Goal: Transaction & Acquisition: Download file/media

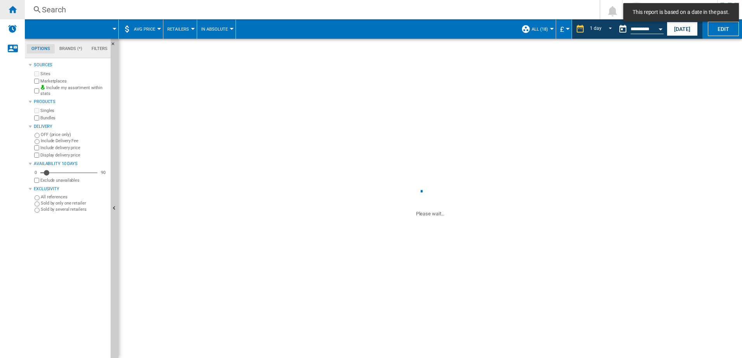
click at [10, 8] on ng-md-icon "Home" at bounding box center [12, 9] width 9 height 9
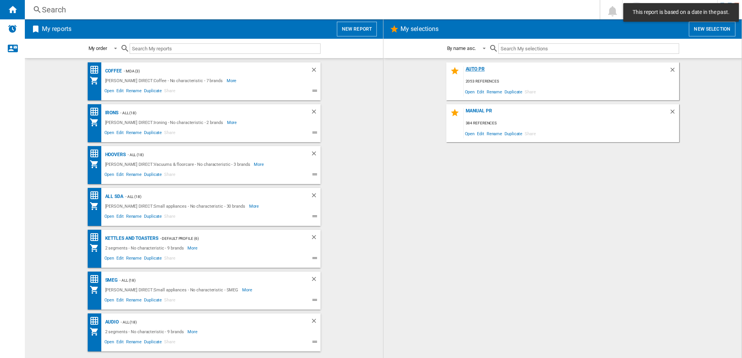
click at [477, 70] on div "AUTO PR" at bounding box center [566, 71] width 205 height 10
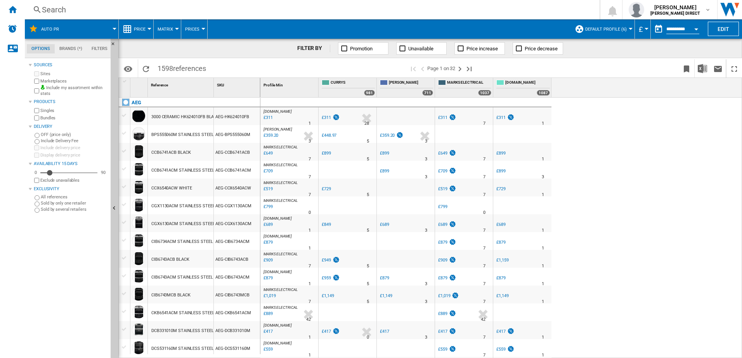
click at [40, 118] on div "Bundles" at bounding box center [70, 117] width 75 height 7
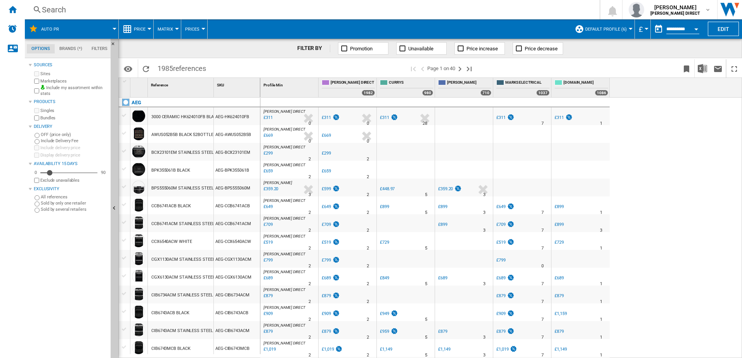
click at [592, 29] on span "Default profile (6)" at bounding box center [606, 29] width 42 height 5
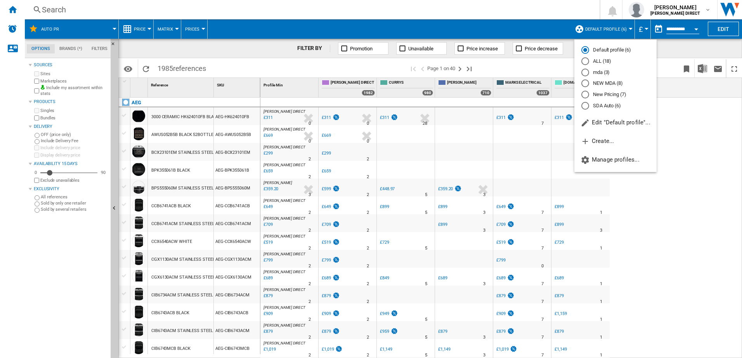
click at [611, 96] on md-radio-button "New Pricing (7)" at bounding box center [615, 94] width 68 height 7
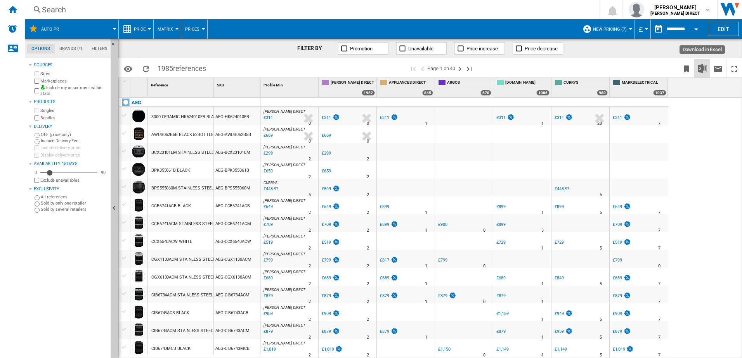
click at [701, 69] on img "Download in Excel" at bounding box center [702, 68] width 9 height 9
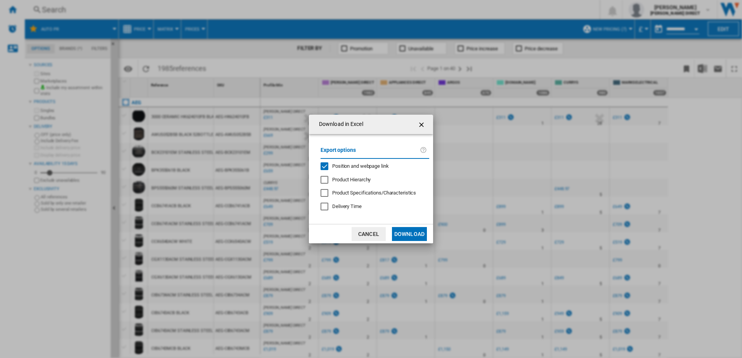
click at [350, 164] on span "Position and webpage link" at bounding box center [360, 166] width 57 height 6
click at [407, 234] on button "Download" at bounding box center [409, 234] width 35 height 14
